Goal: Information Seeking & Learning: Learn about a topic

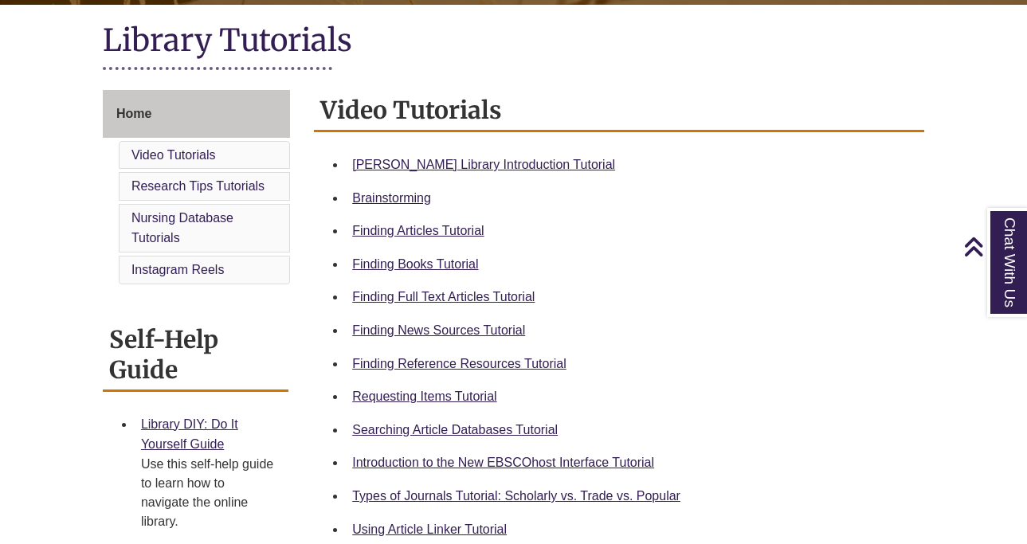
scroll to position [363, 0]
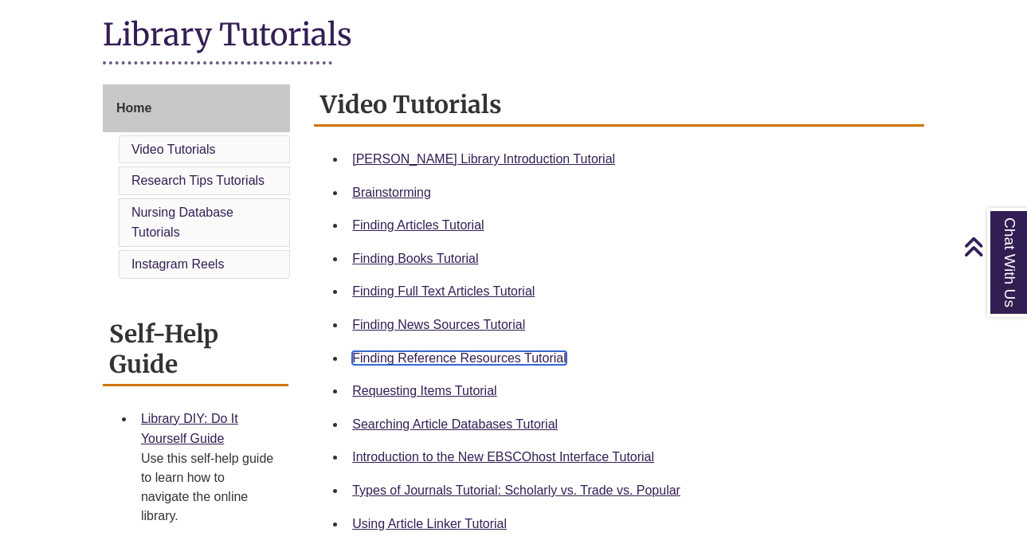
click at [397, 359] on link "Finding Reference Resources Tutorial" at bounding box center [459, 358] width 214 height 14
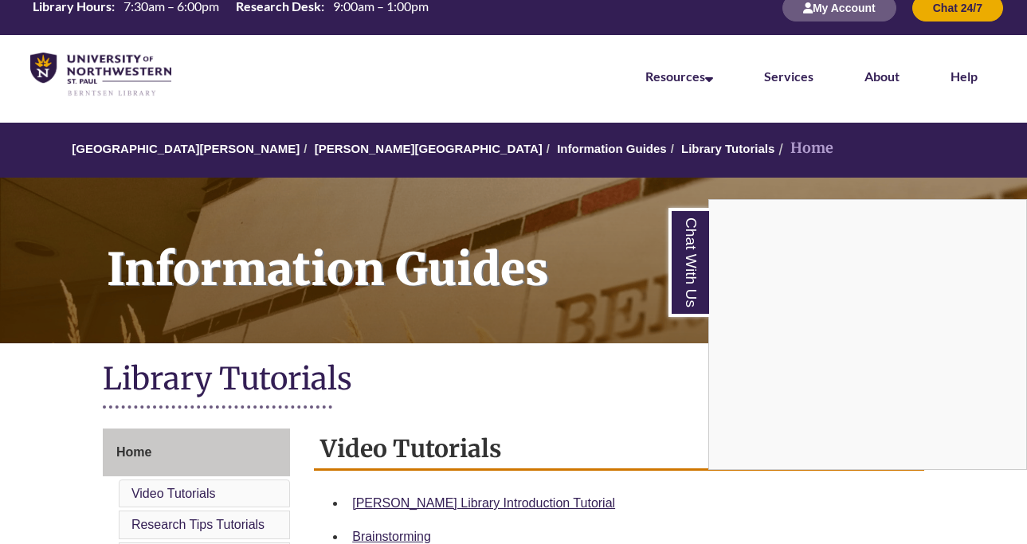
scroll to position [0, 0]
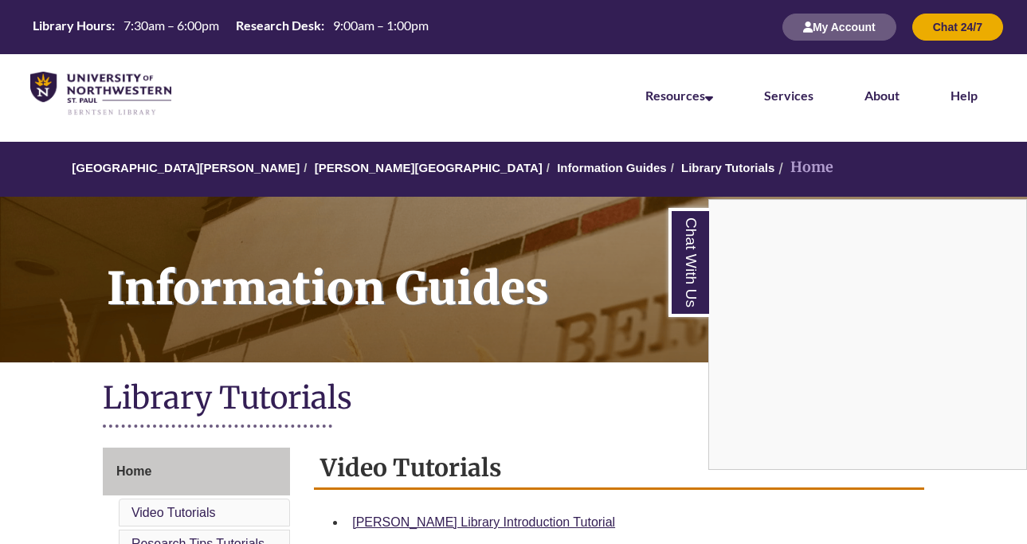
click at [355, 168] on div "Chat With Us" at bounding box center [513, 272] width 1027 height 544
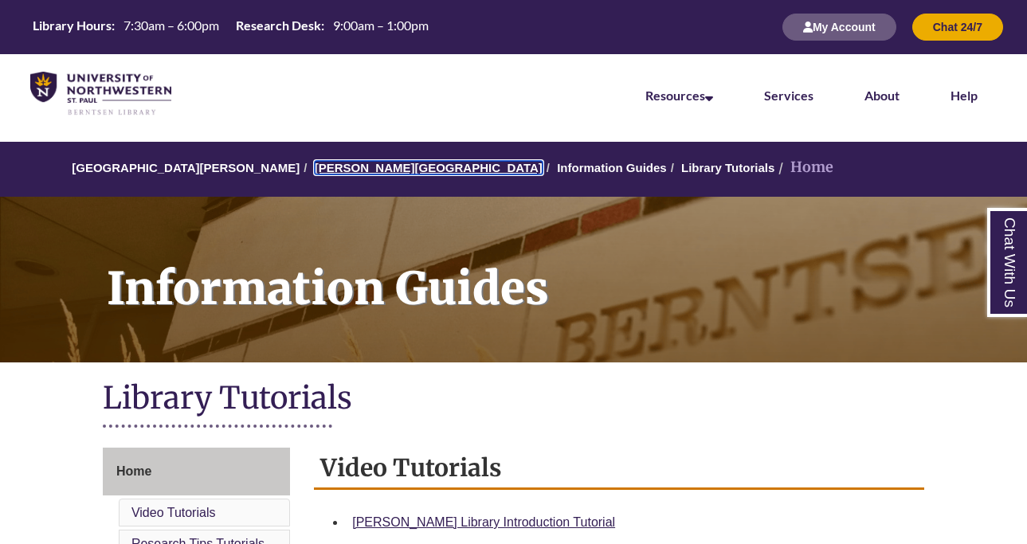
click at [352, 167] on link "[PERSON_NAME][GEOGRAPHIC_DATA]" at bounding box center [429, 168] width 228 height 14
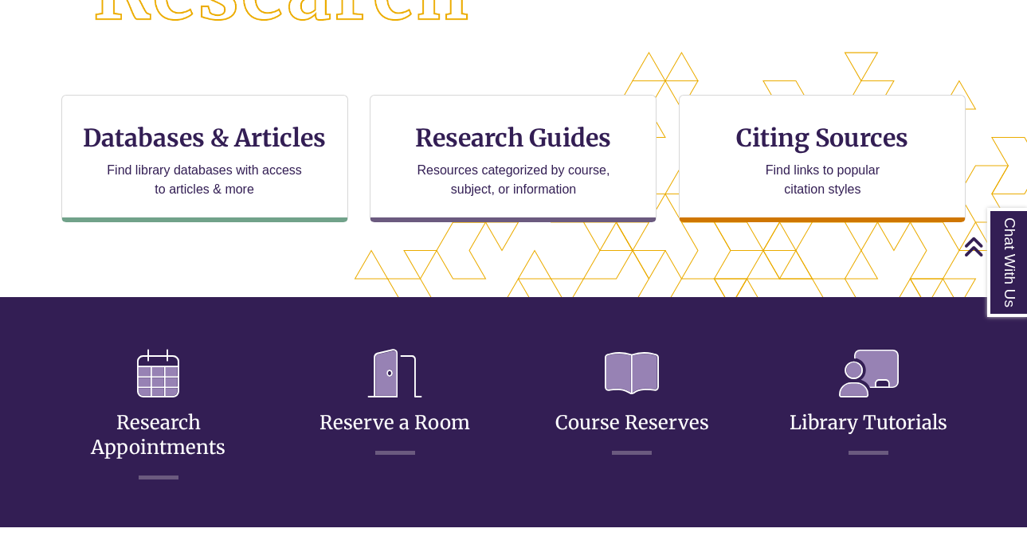
scroll to position [452, 0]
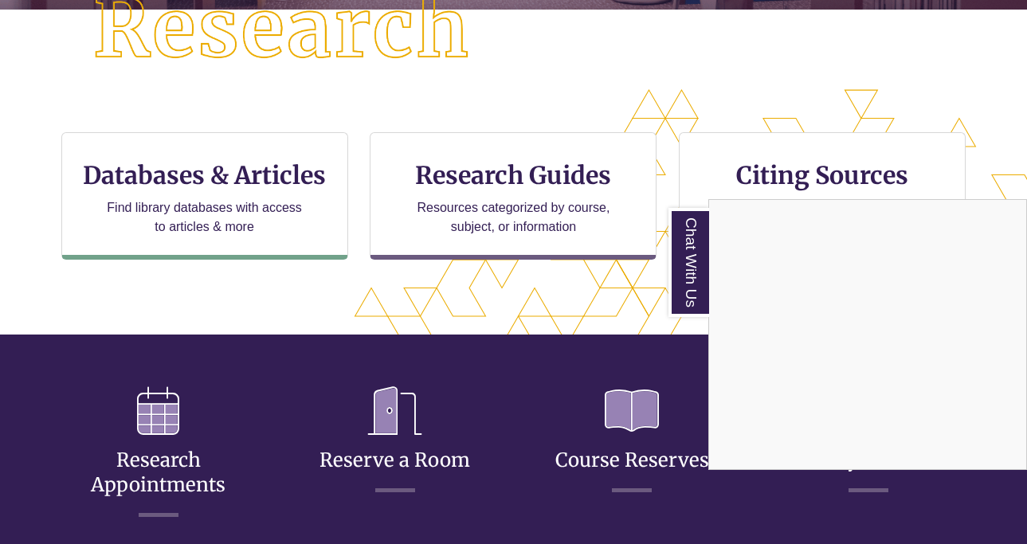
click at [210, 206] on div "Chat With Us" at bounding box center [513, 272] width 1027 height 544
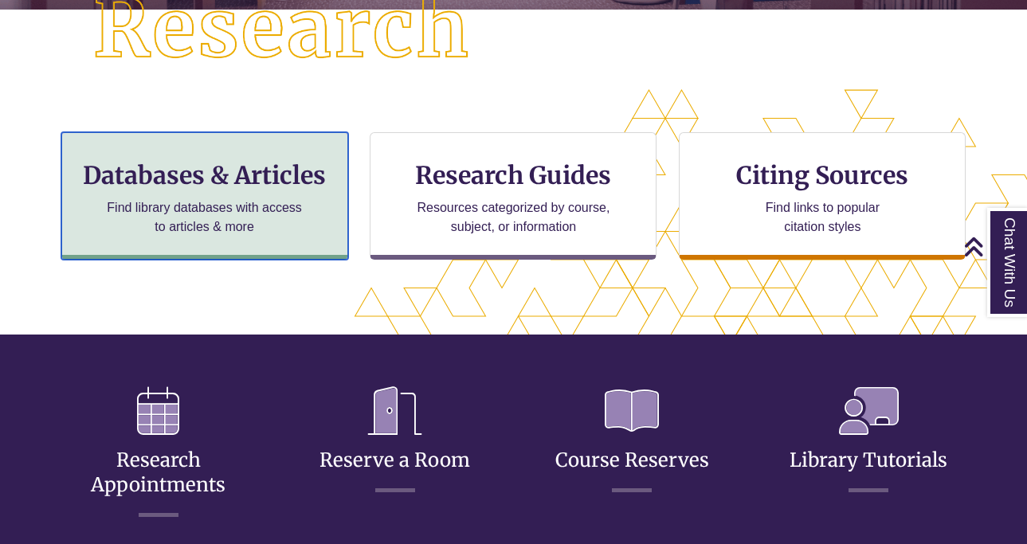
click at [191, 174] on h3 "Databases & Articles" at bounding box center [205, 175] width 260 height 30
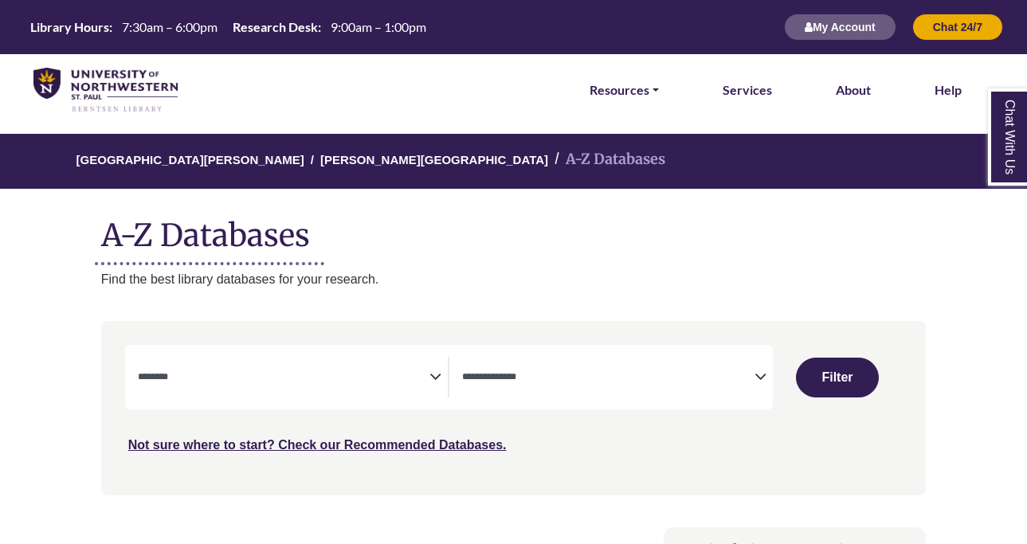
select select "Database Subject Filter"
select select "Database Types Filter"
select select "Database Subject Filter"
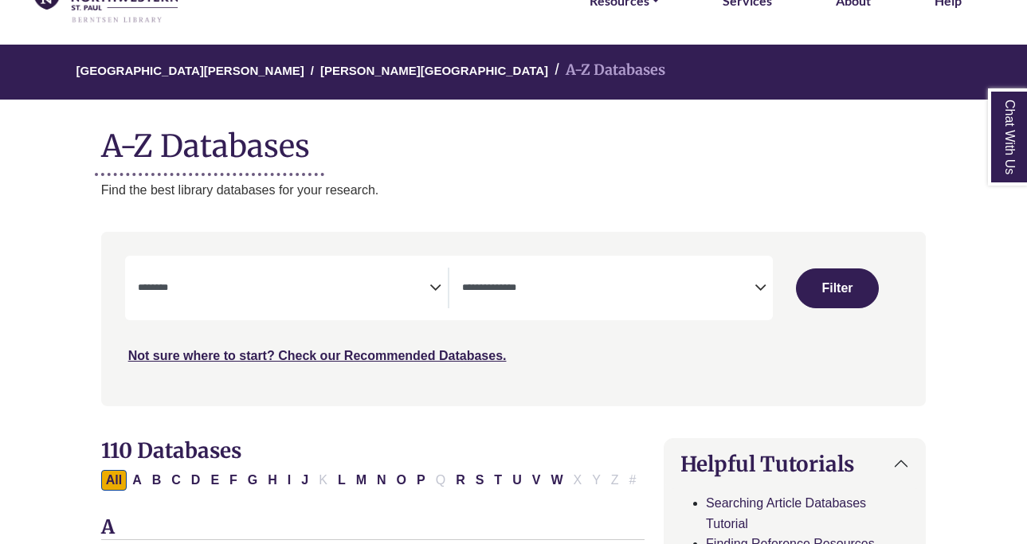
scroll to position [99, 0]
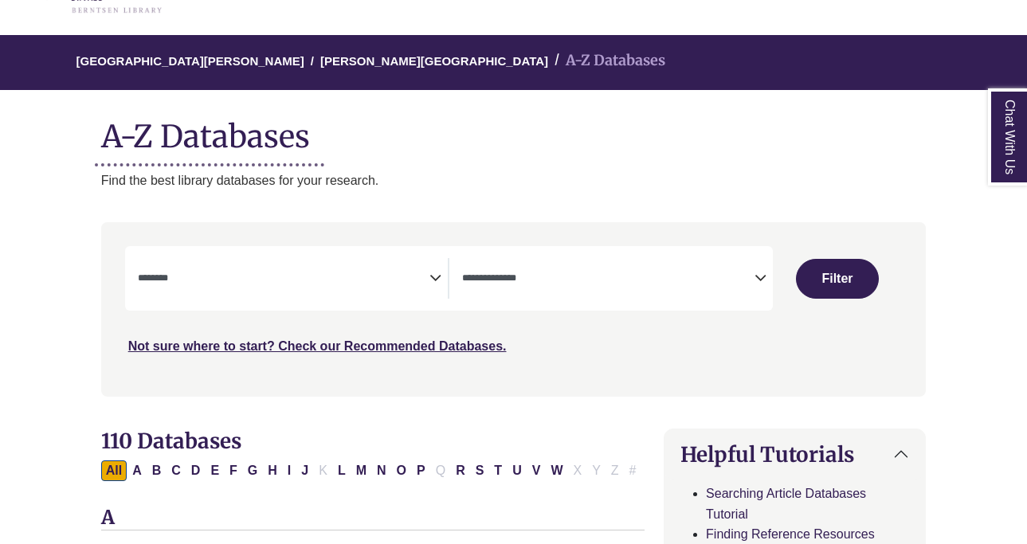
click at [596, 287] on span "Search filters" at bounding box center [608, 278] width 292 height 41
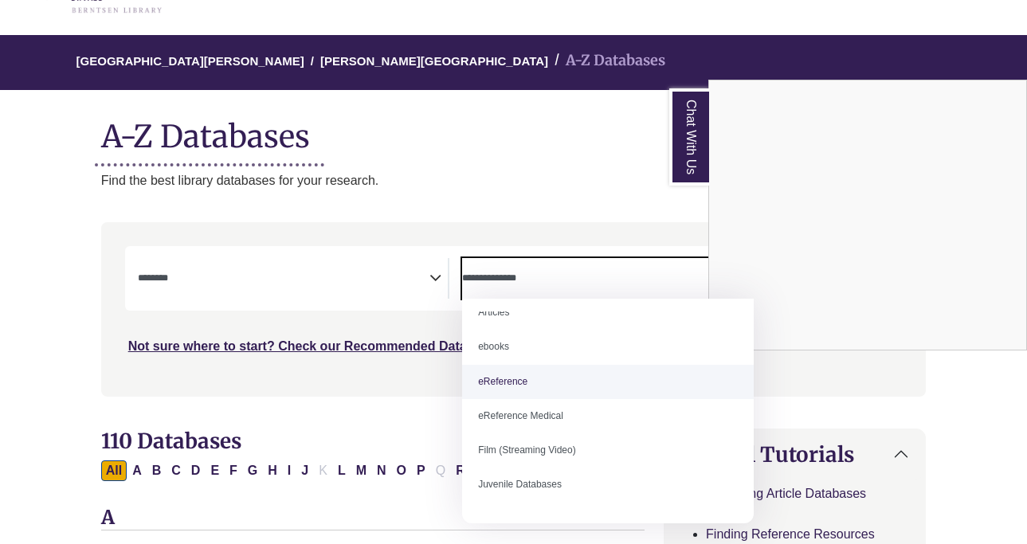
scroll to position [20, 0]
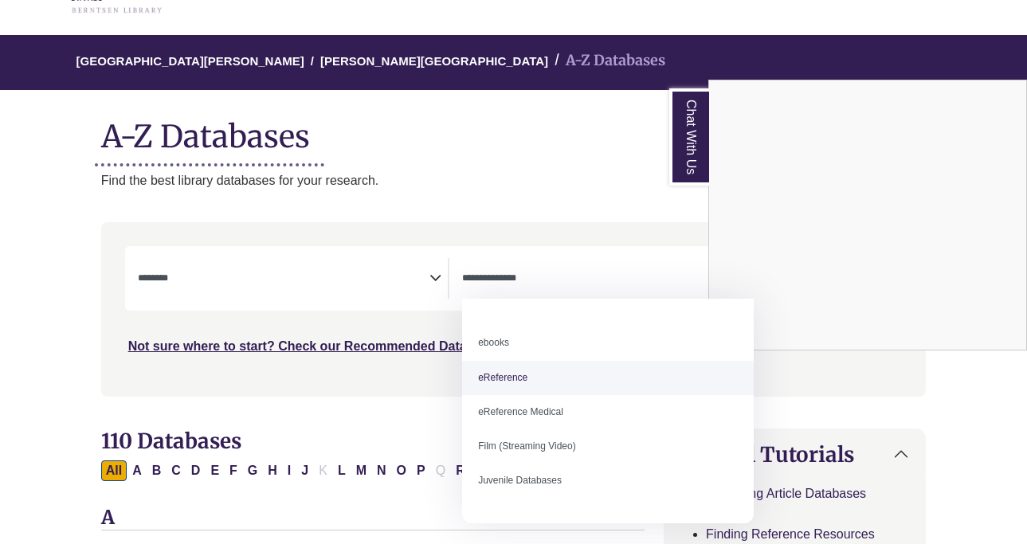
select select "*****"
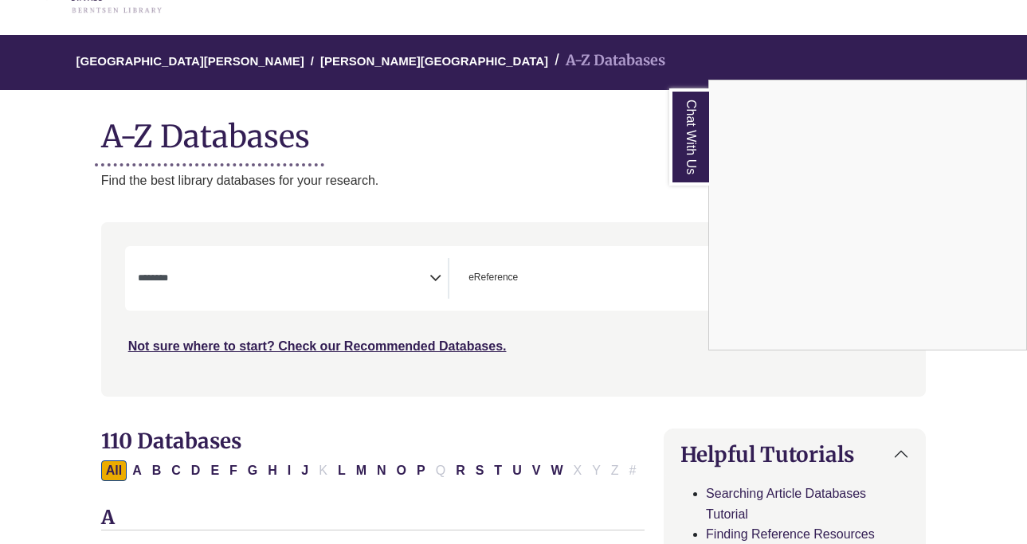
click at [318, 277] on div "Chat With Us" at bounding box center [513, 272] width 1027 height 544
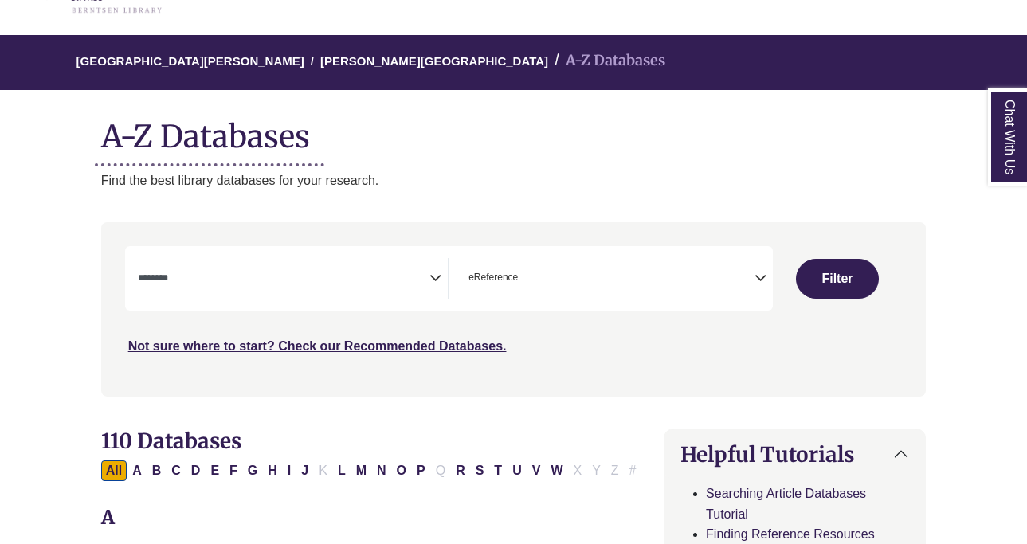
click at [432, 273] on icon "Search filters" at bounding box center [436, 276] width 12 height 24
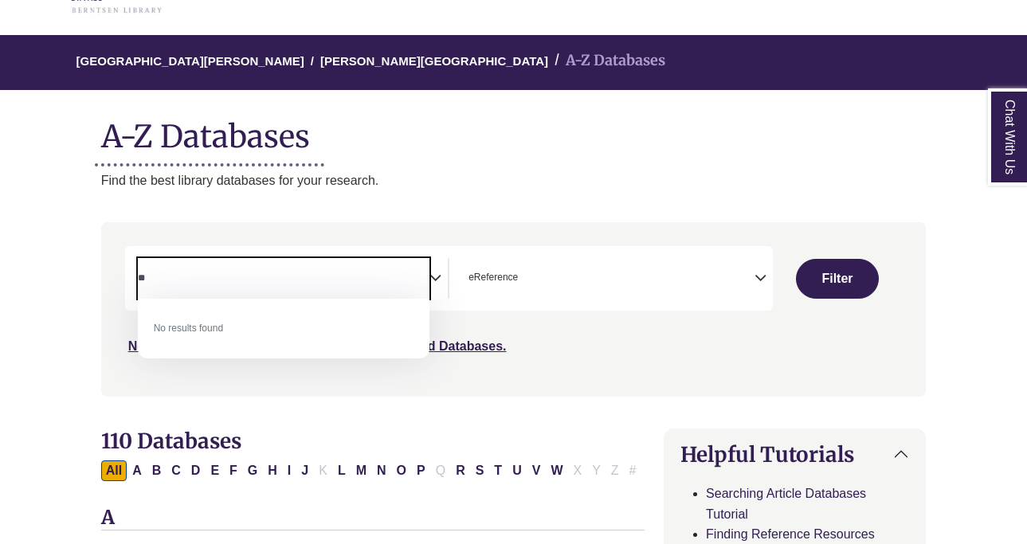
type textarea "*"
type textarea "*****"
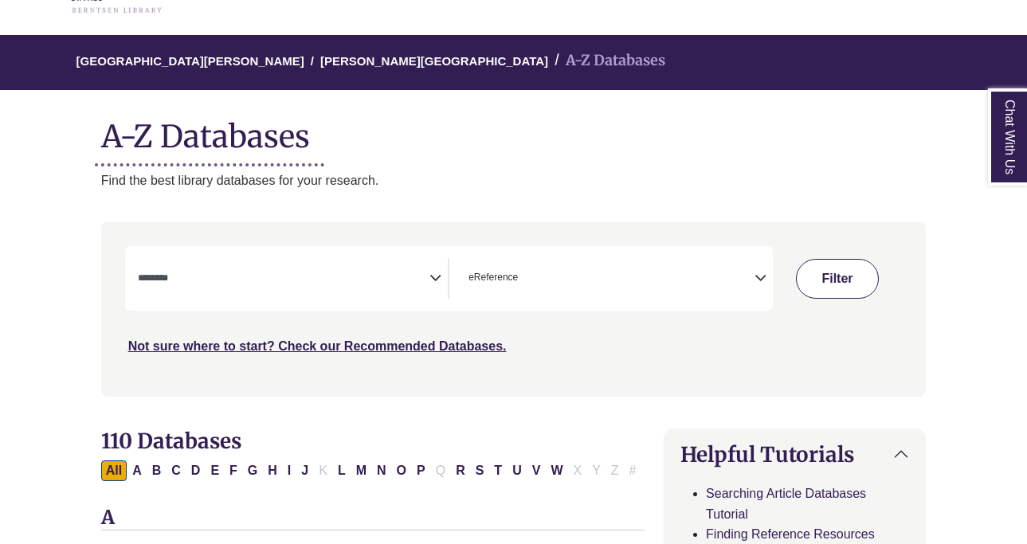
click at [844, 269] on button "Filter" at bounding box center [837, 279] width 83 height 40
select select "Database Subject Filter"
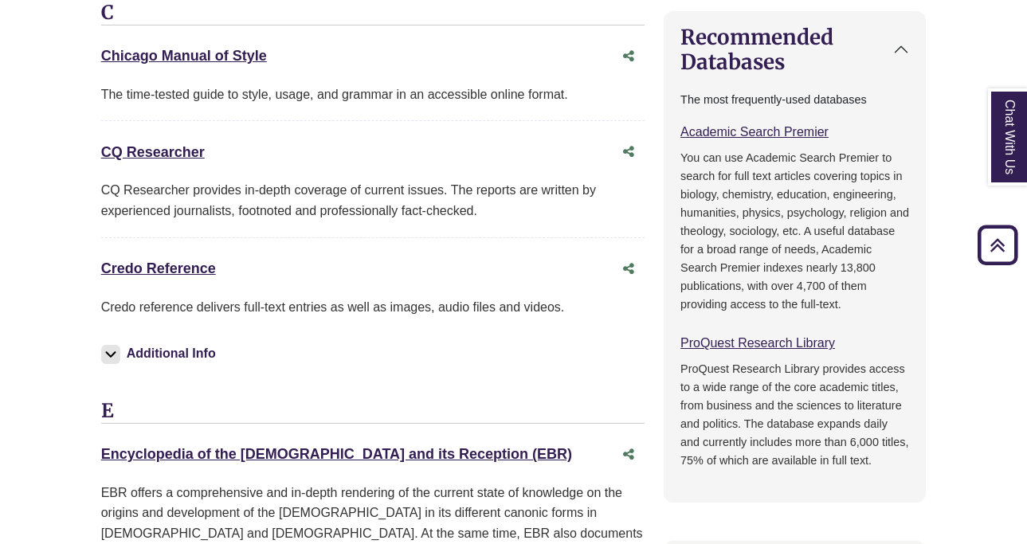
scroll to position [841, 0]
click at [161, 258] on div "Credo Reference This link opens in a new window" at bounding box center [357, 268] width 512 height 23
click at [162, 269] on link "Credo Reference This link opens in a new window" at bounding box center [158, 268] width 115 height 16
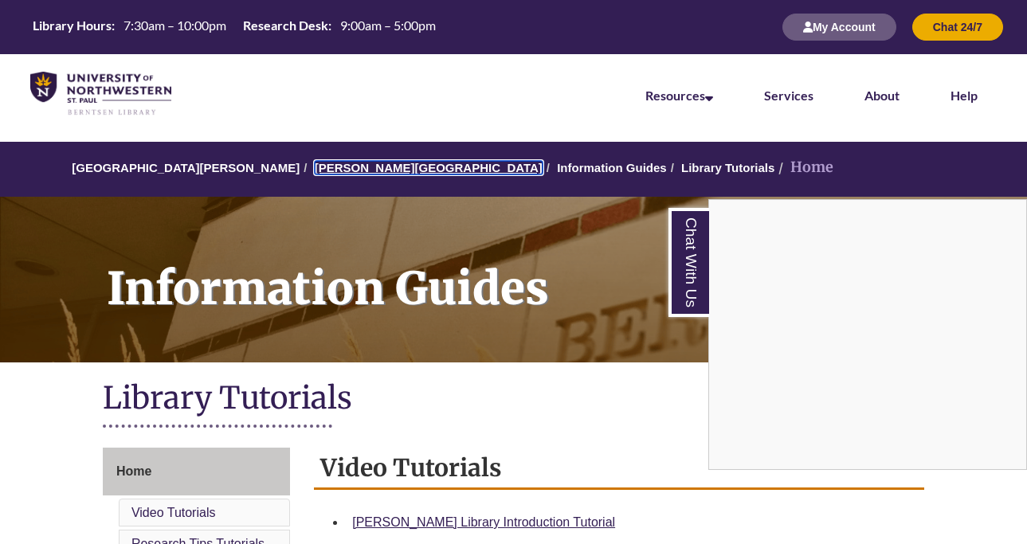
click at [315, 163] on link "[PERSON_NAME][GEOGRAPHIC_DATA]" at bounding box center [429, 168] width 228 height 14
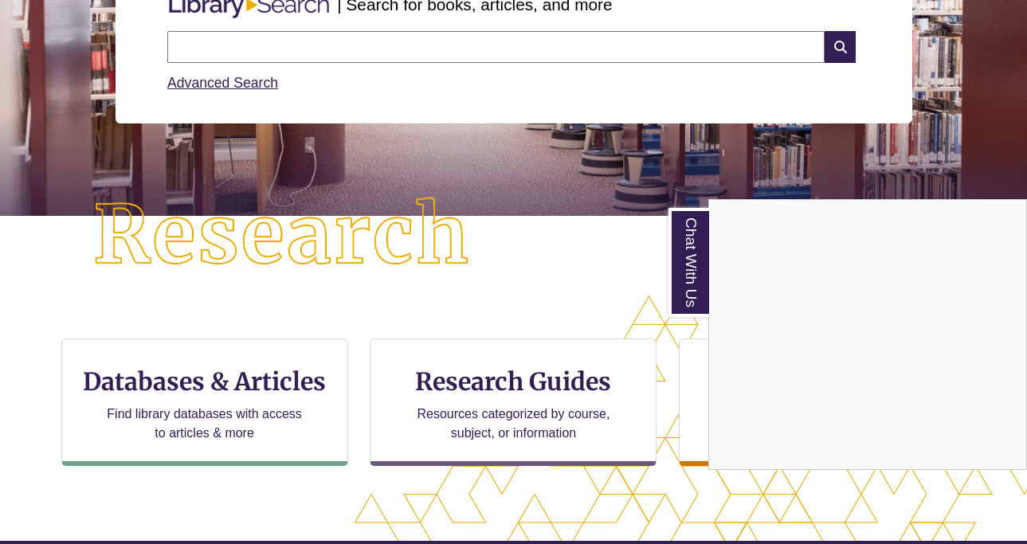
scroll to position [190, 0]
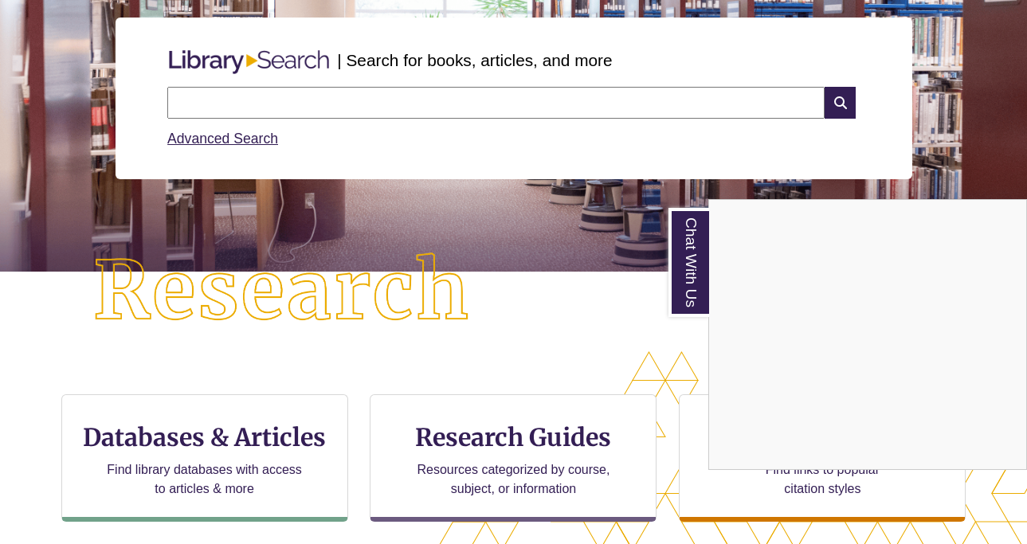
click at [370, 101] on div "Chat With Us" at bounding box center [513, 272] width 1027 height 544
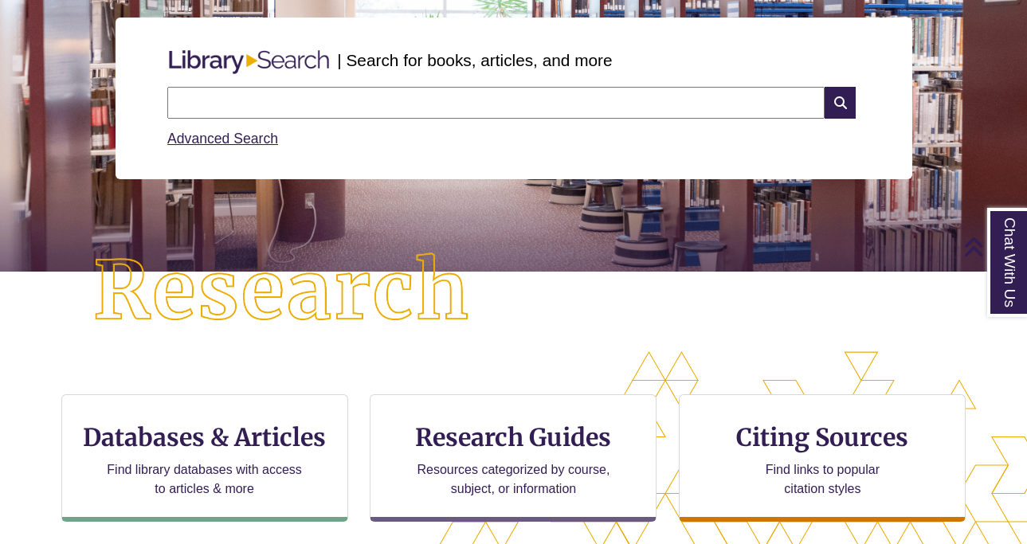
click at [370, 101] on input "text" at bounding box center [495, 103] width 657 height 32
type input "**********"
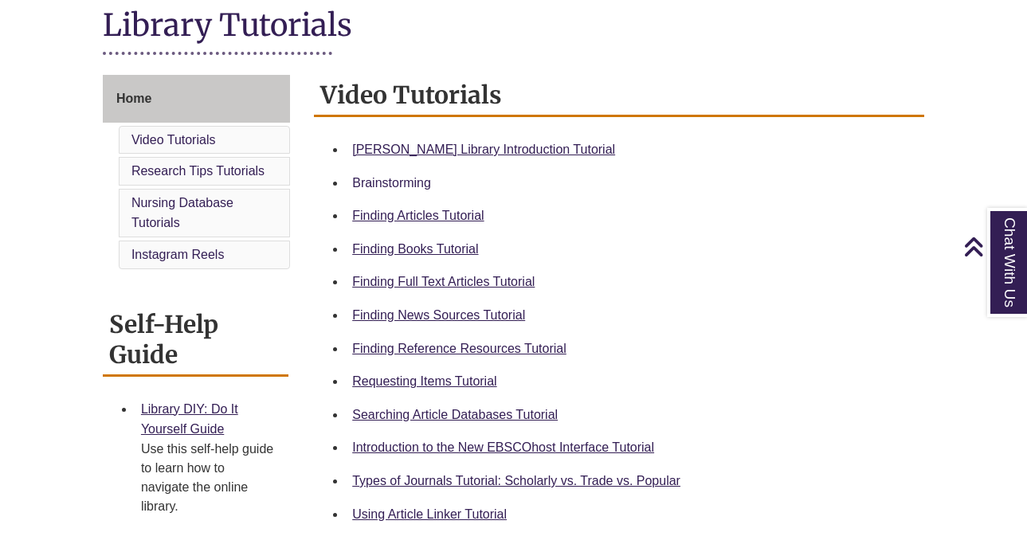
scroll to position [385, 0]
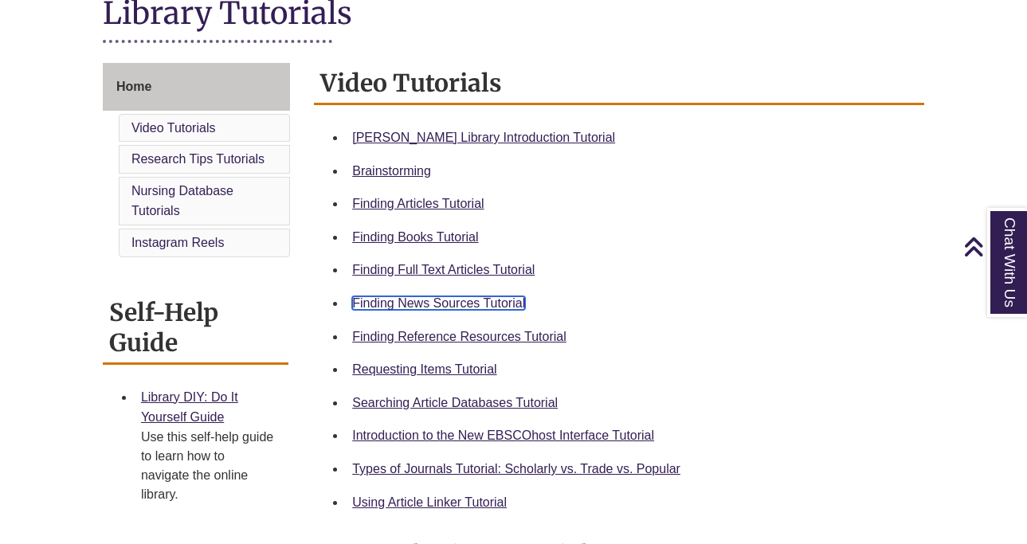
click at [400, 302] on link "Finding News Sources Tutorial" at bounding box center [438, 303] width 173 height 14
